Goal: Information Seeking & Learning: Learn about a topic

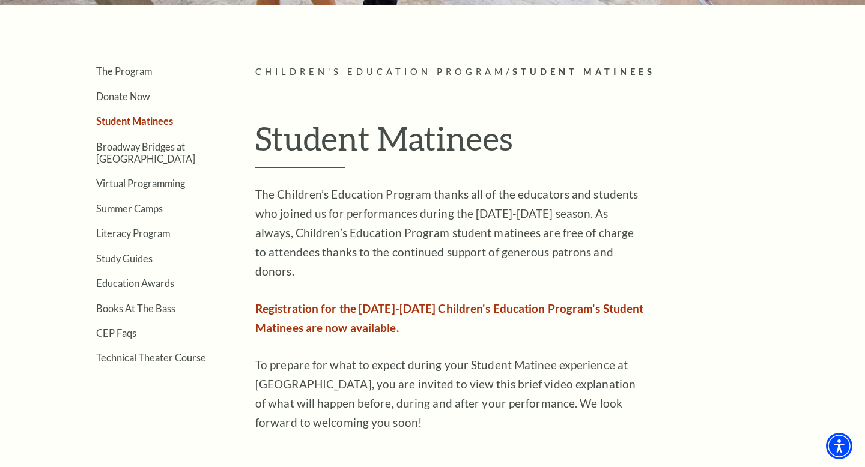
scroll to position [171, 0]
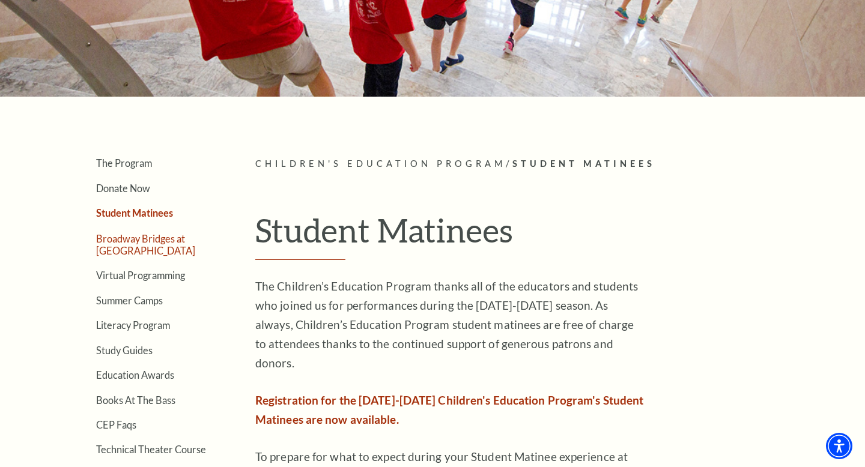
click at [166, 250] on link "Broadway Bridges at [GEOGRAPHIC_DATA]" at bounding box center [145, 244] width 99 height 23
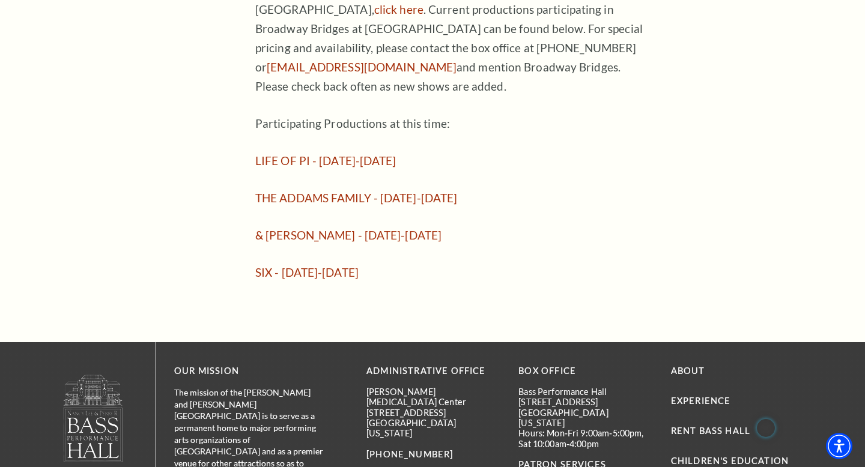
scroll to position [988, 0]
click at [355, 190] on link "THE ADDAMS FAMILY - October 24-26, 2025" at bounding box center [356, 197] width 202 height 14
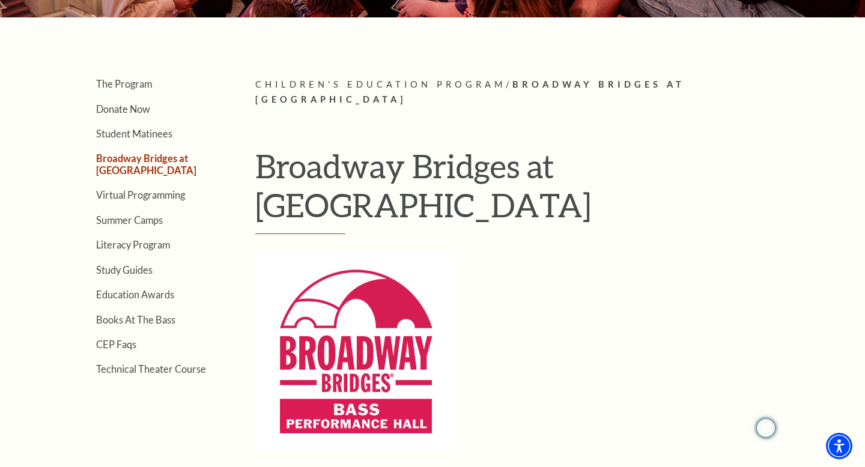
scroll to position [246, 0]
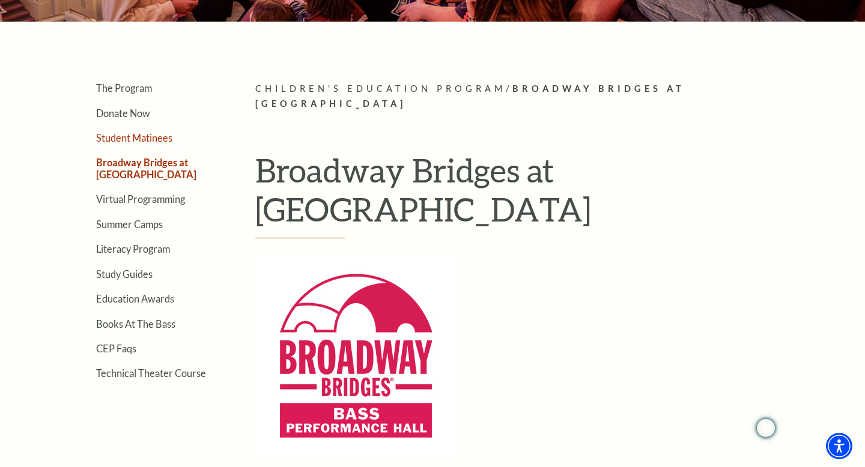
click at [141, 132] on link "Student Matinees" at bounding box center [134, 137] width 76 height 11
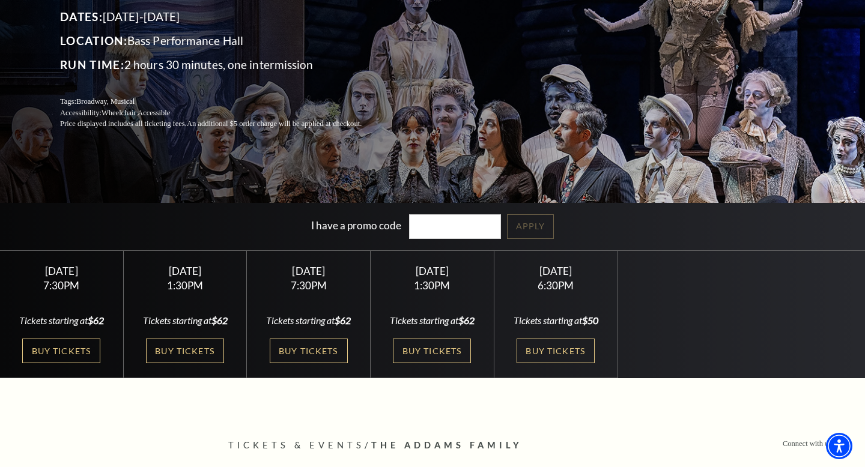
scroll to position [169, 0]
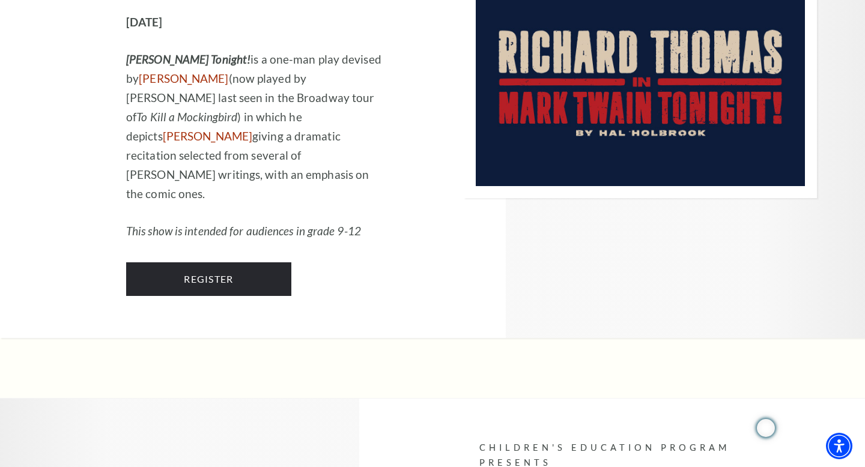
scroll to position [524, 0]
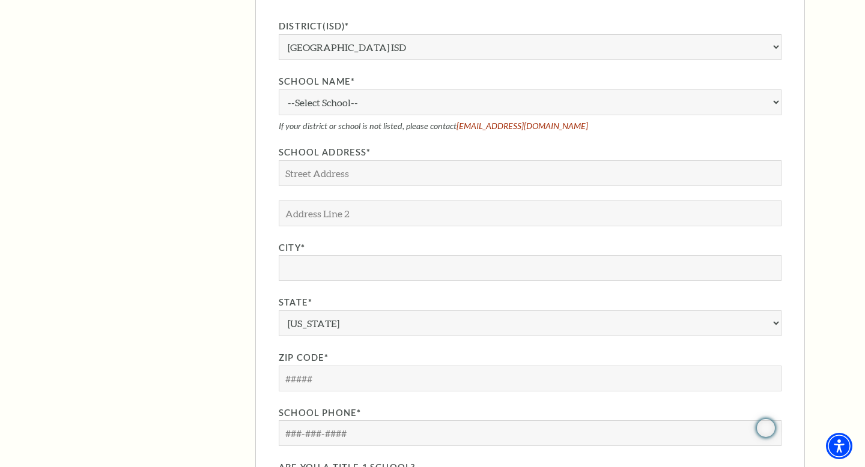
scroll to position [1095, 0]
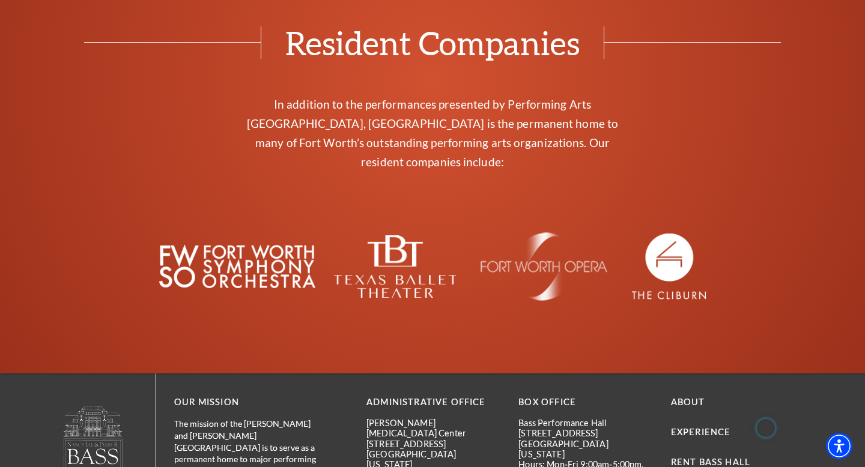
scroll to position [2226, 0]
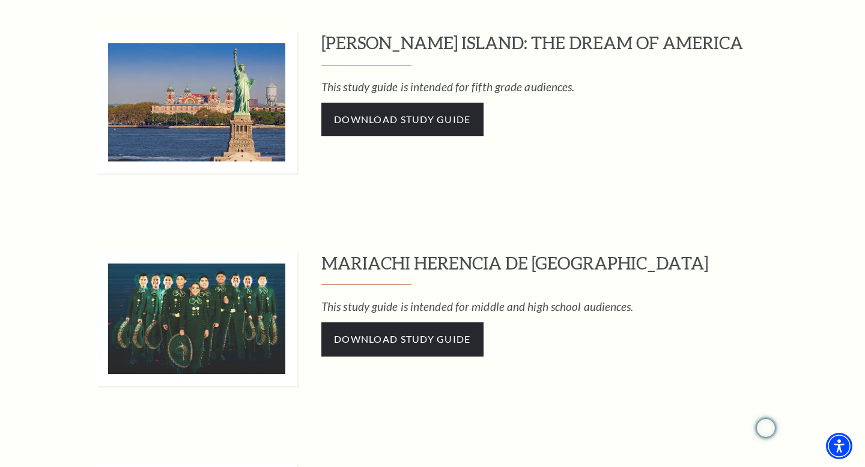
scroll to position [670, 0]
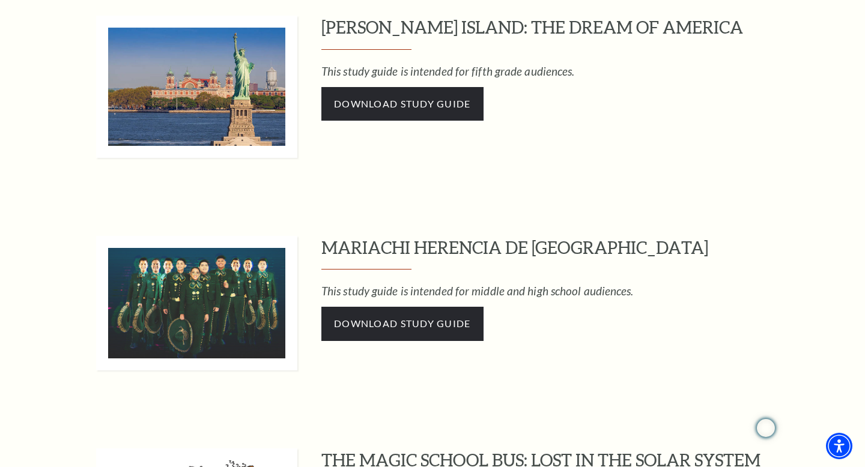
click at [592, 24] on h3 "ELLIS ISLAND: THE DREAM OF AMERICA" at bounding box center [563, 33] width 484 height 34
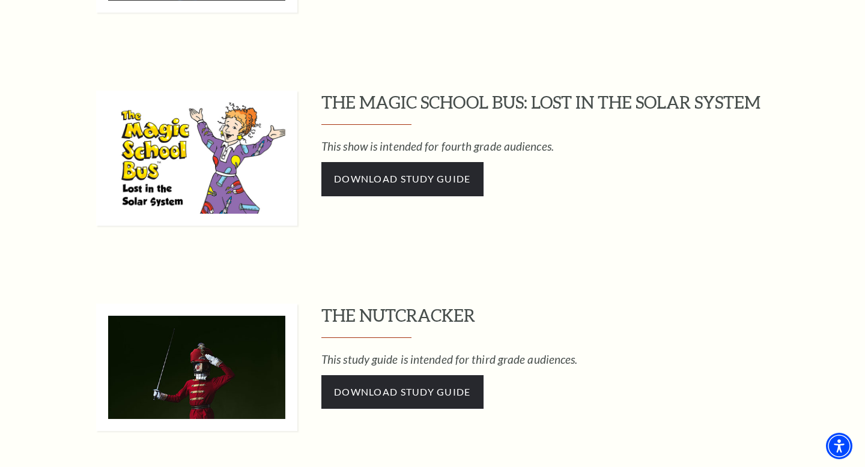
scroll to position [1028, 0]
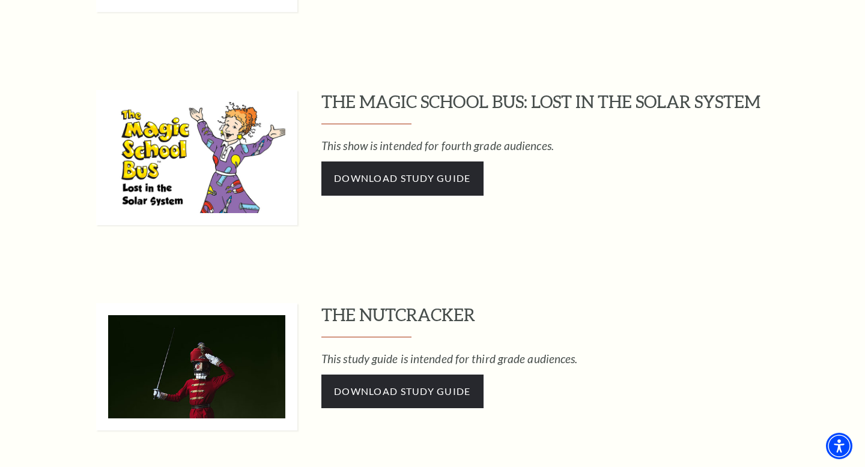
click at [567, 103] on h3 "THE MAGIC SCHOOL BUS: LOST IN THE SOLAR SYSTEM" at bounding box center [563, 107] width 484 height 34
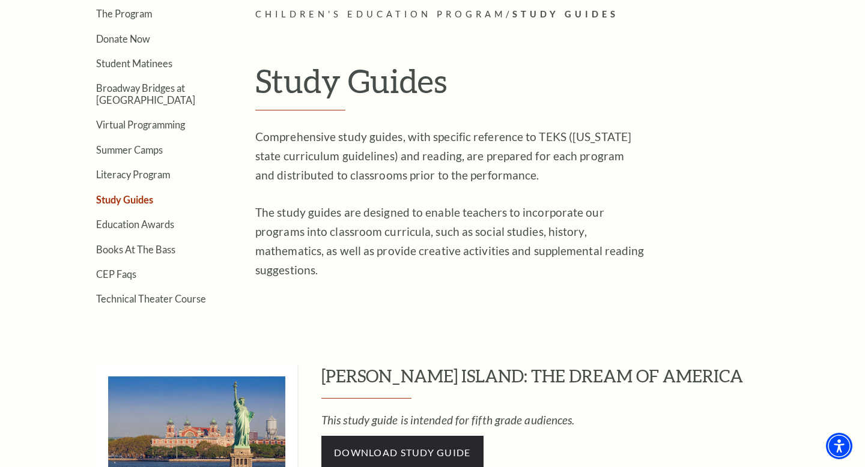
scroll to position [327, 0]
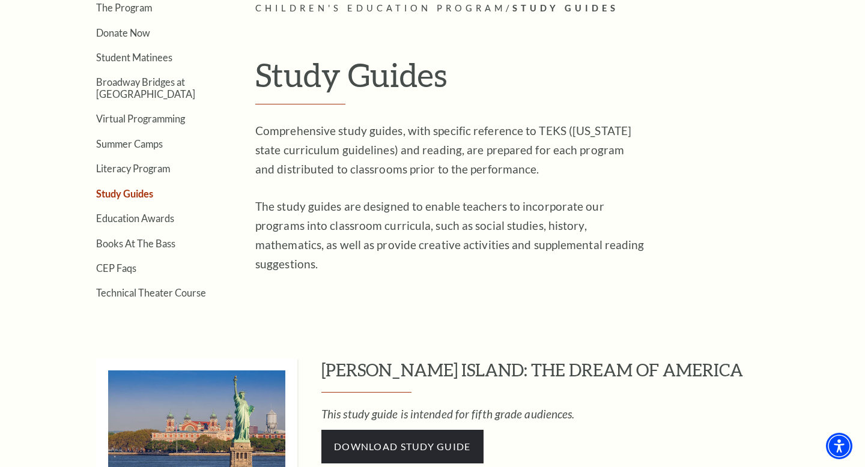
click at [484, 362] on h3 "ELLIS ISLAND: THE DREAM OF AMERICA" at bounding box center [563, 376] width 484 height 34
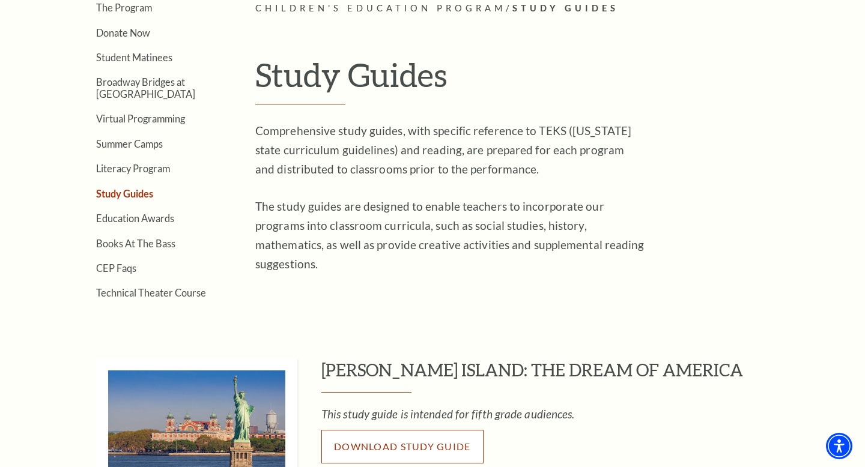
click at [455, 448] on span "Download Study Guide" at bounding box center [402, 446] width 137 height 11
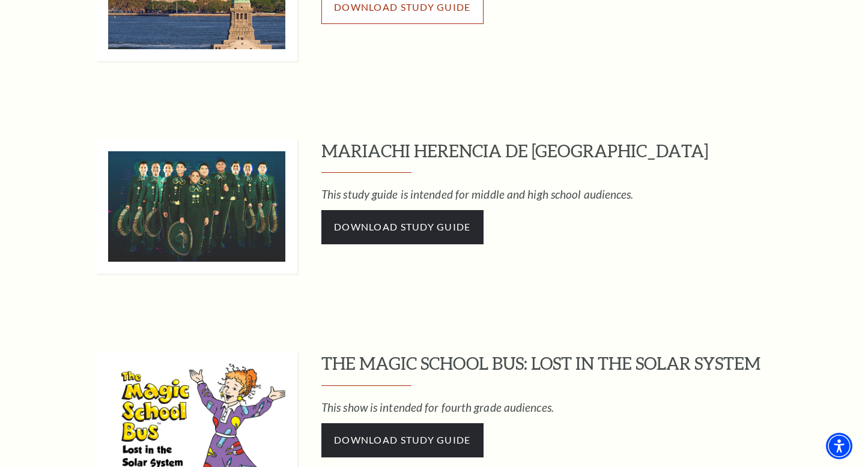
scroll to position [773, 0]
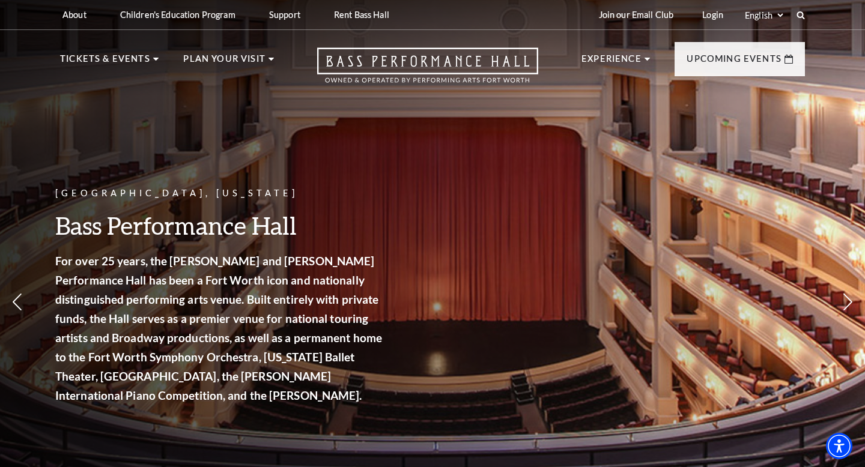
click at [846, 292] on div "Fort Worth, Texas Bass Performance Hall For over 25 years, the Nancy Lee and Pe…" at bounding box center [432, 264] width 865 height 542
click at [851, 303] on icon at bounding box center [848, 302] width 13 height 21
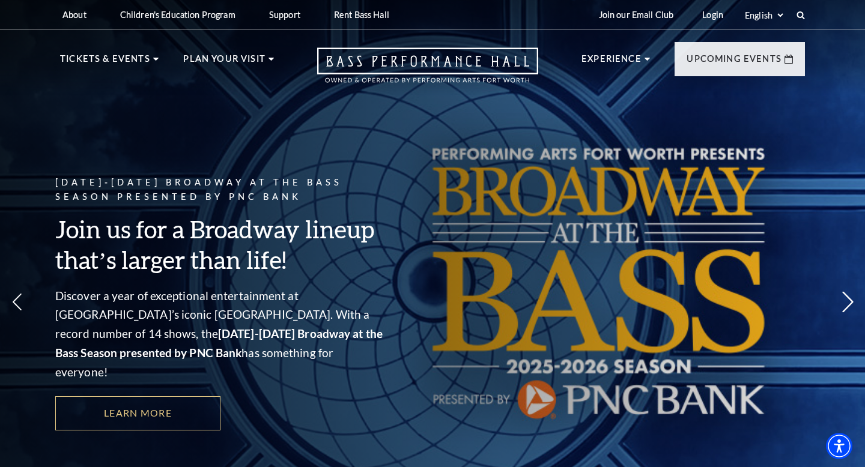
click at [851, 303] on icon at bounding box center [848, 302] width 13 height 21
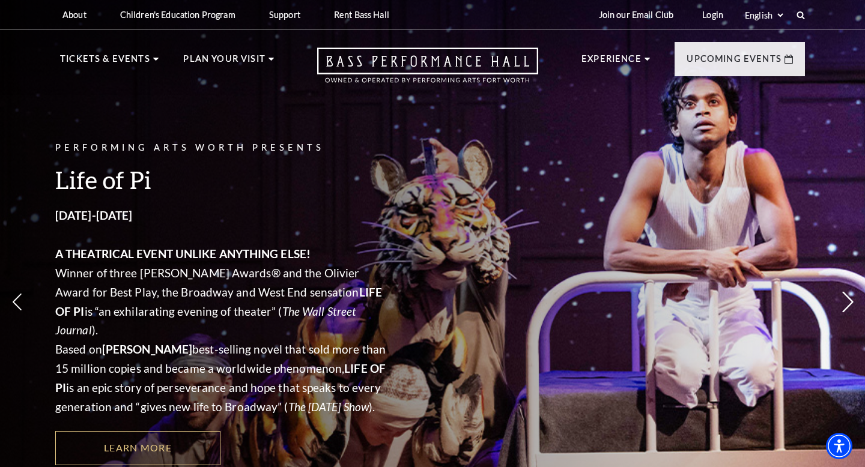
click at [851, 303] on use at bounding box center [847, 302] width 11 height 21
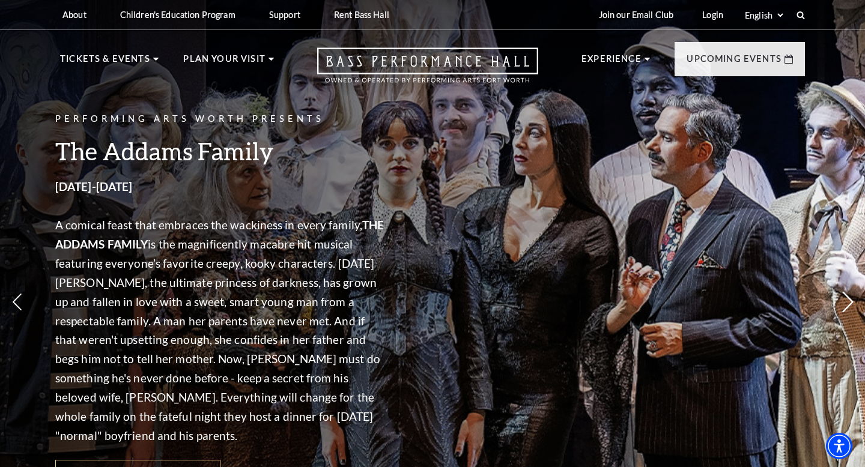
click at [851, 303] on use at bounding box center [847, 302] width 11 height 21
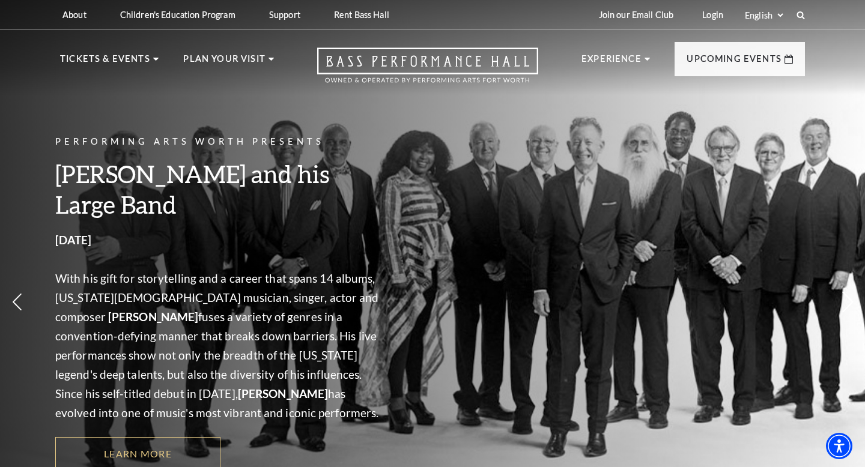
click at [851, 303] on use at bounding box center [847, 302] width 11 height 21
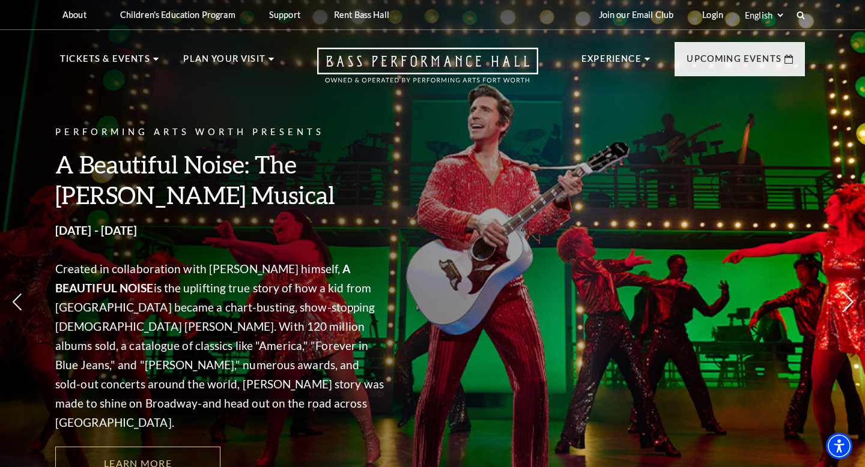
click at [851, 303] on use at bounding box center [847, 302] width 11 height 21
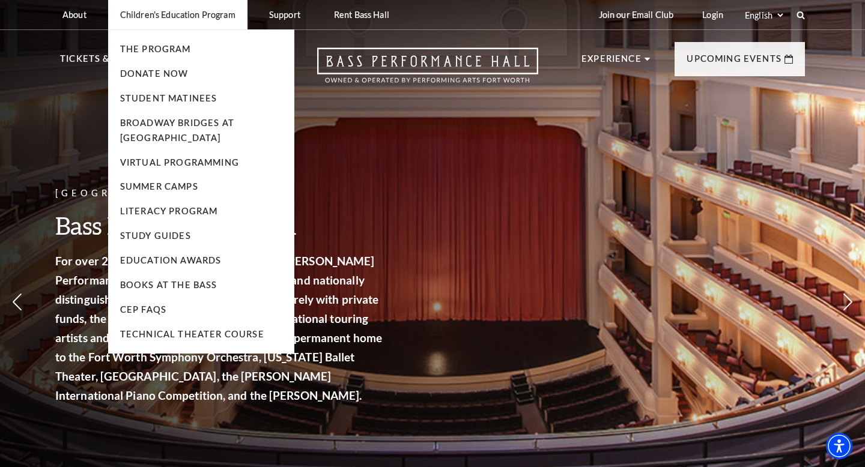
click at [231, 11] on p "Children's Education Program" at bounding box center [177, 15] width 115 height 10
click at [205, 124] on link "Broadway Bridges at [GEOGRAPHIC_DATA]" at bounding box center [177, 130] width 114 height 25
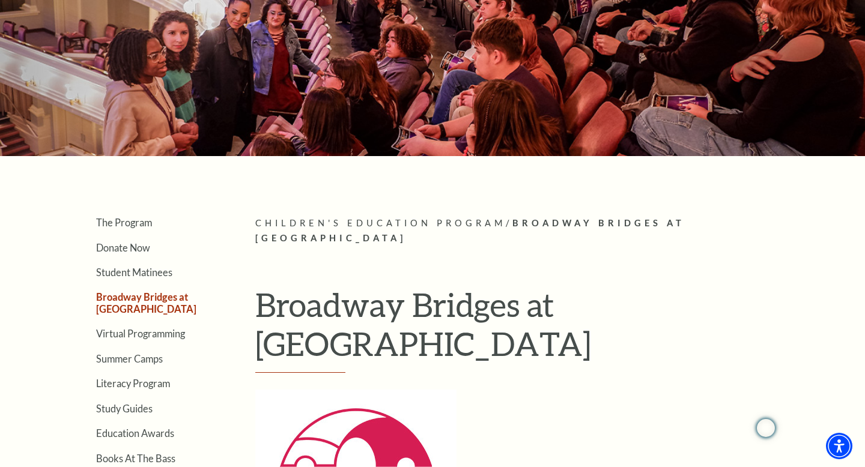
scroll to position [187, 0]
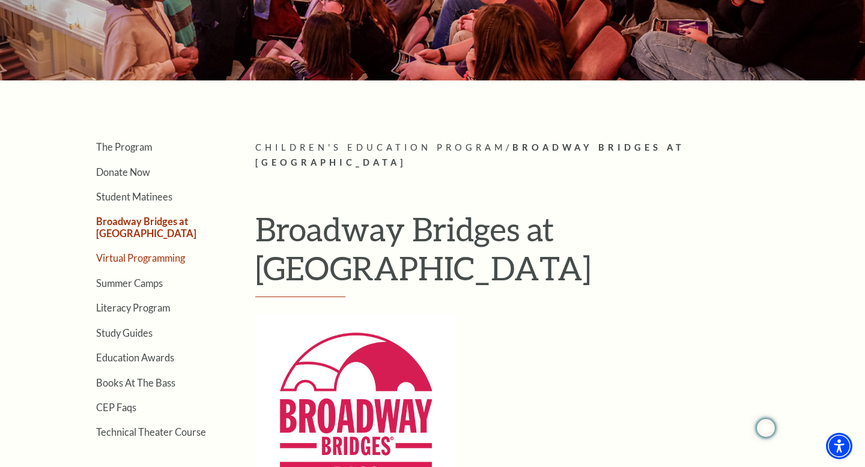
click at [169, 260] on link "Virtual Programming" at bounding box center [140, 257] width 89 height 11
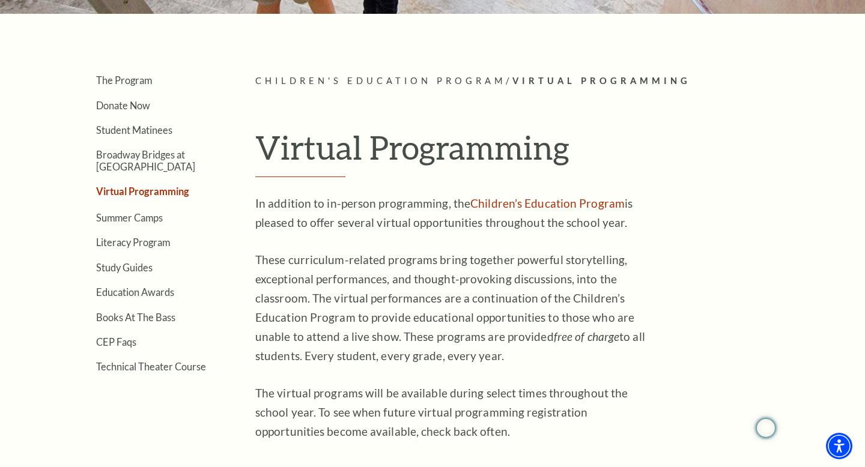
scroll to position [252, 0]
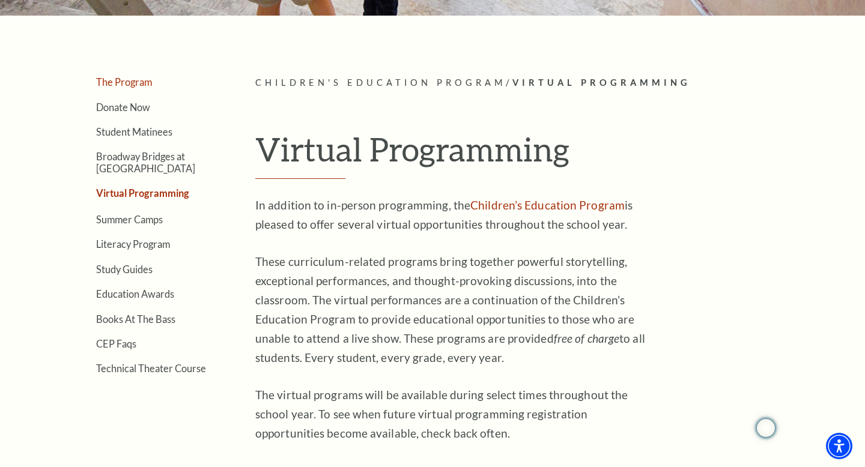
click at [135, 83] on link "The Program" at bounding box center [124, 81] width 56 height 11
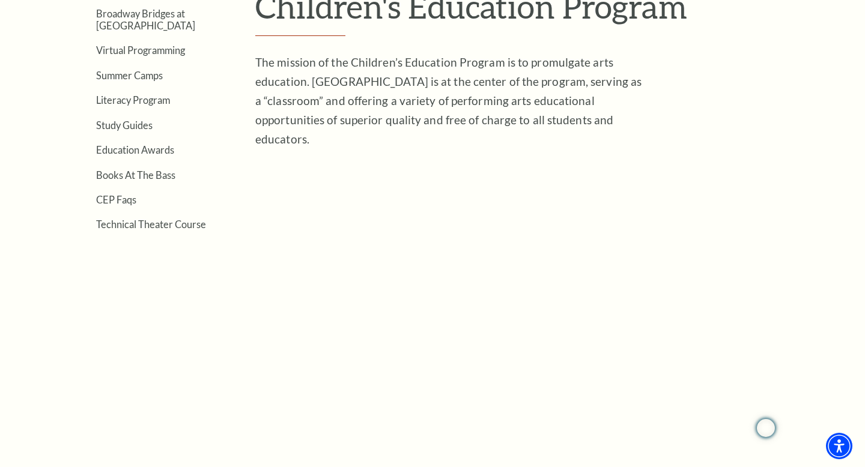
scroll to position [381, 0]
